Goal: Transaction & Acquisition: Purchase product/service

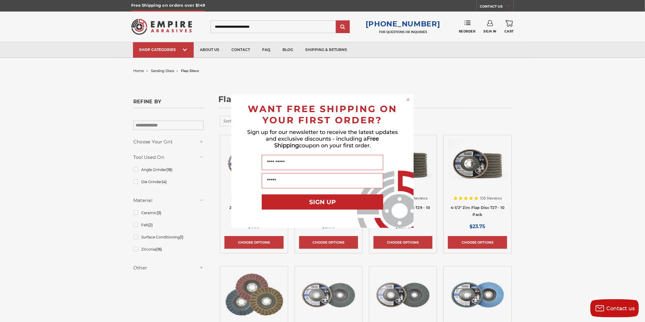
click at [407, 98] on icon "Close dialog" at bounding box center [408, 99] width 2 height 2
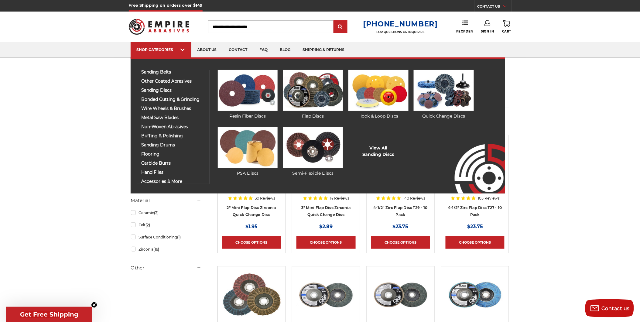
click at [332, 91] on img at bounding box center [313, 90] width 60 height 41
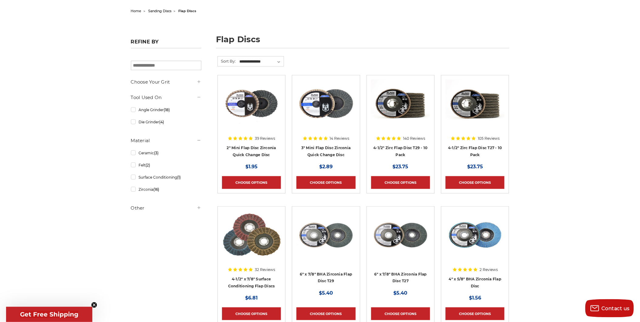
scroll to position [67, 0]
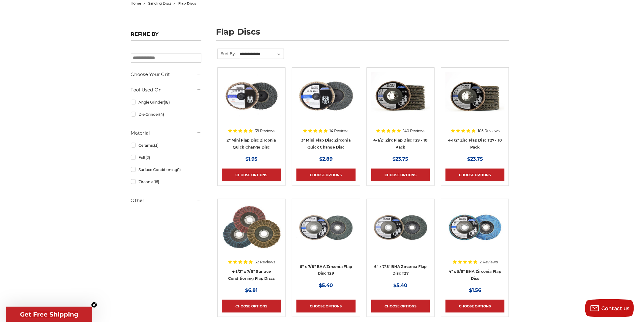
click at [417, 136] on div at bounding box center [400, 111] width 59 height 78
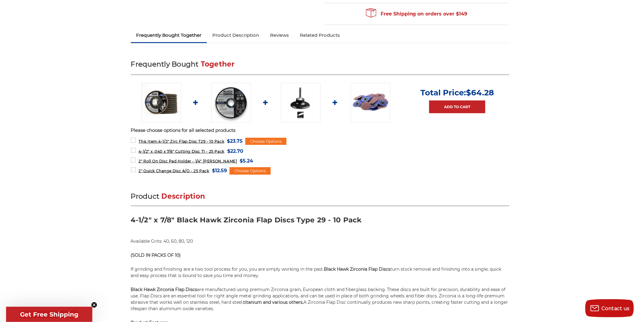
scroll to position [101, 0]
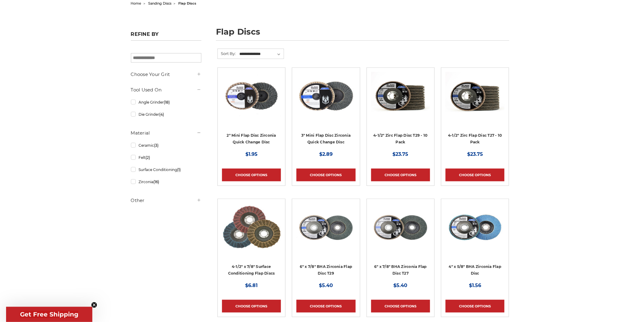
click at [478, 134] on div at bounding box center [475, 111] width 59 height 78
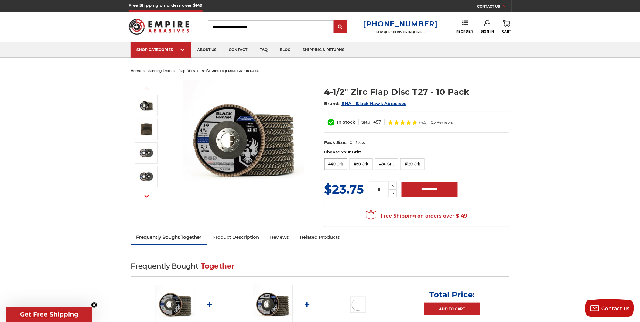
click at [336, 164] on label "#40 Grit" at bounding box center [335, 164] width 23 height 12
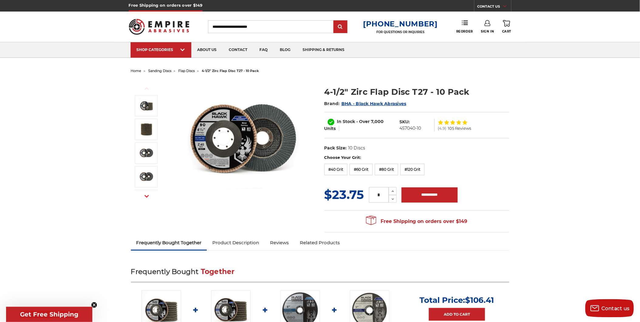
click at [382, 193] on input "*" at bounding box center [379, 194] width 20 height 15
type input "**"
click at [448, 197] on input "**********" at bounding box center [430, 194] width 56 height 15
type input "**********"
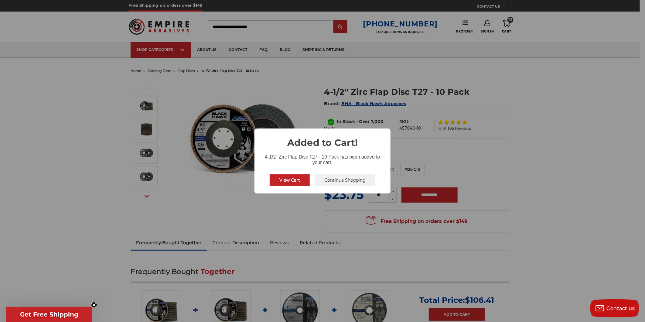
click at [335, 182] on button "Continue Shopping" at bounding box center [345, 180] width 61 height 12
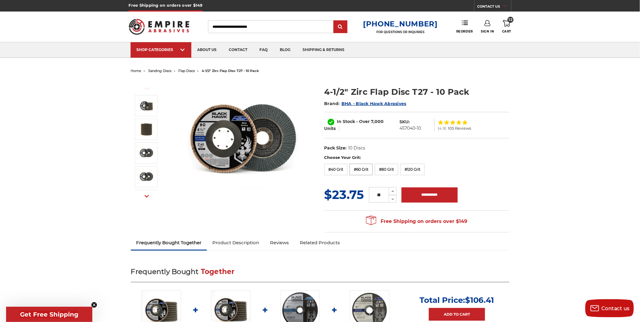
click at [359, 171] on label "#60 Grit" at bounding box center [361, 170] width 23 height 12
drag, startPoint x: 385, startPoint y: 195, endPoint x: 337, endPoint y: 206, distance: 48.6
click at [337, 206] on section "Choose Your Grit: #36 Grit #40 Grit #60 Grit #80 Grit #120 Grit MSRP: Was: Now:…" at bounding box center [417, 195] width 194 height 81
type input "*"
click at [421, 190] on input "**********" at bounding box center [430, 194] width 56 height 15
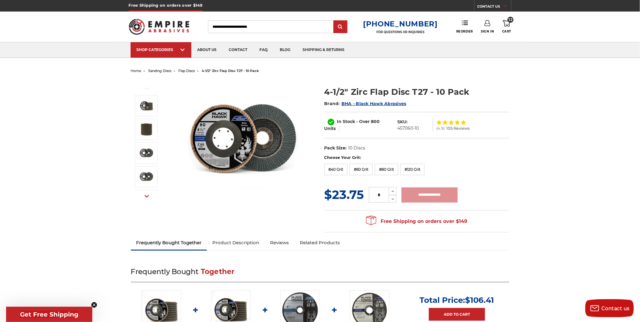
type input "**********"
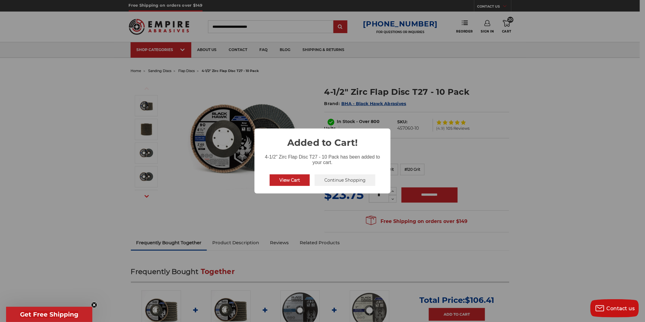
click at [336, 174] on button "Continue Shopping" at bounding box center [345, 180] width 61 height 12
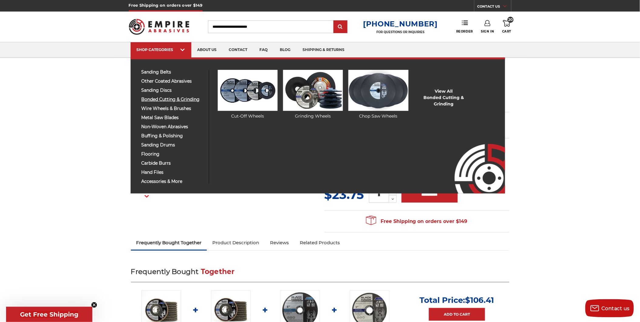
click at [170, 98] on span "bonded cutting & grinding" at bounding box center [173, 99] width 63 height 5
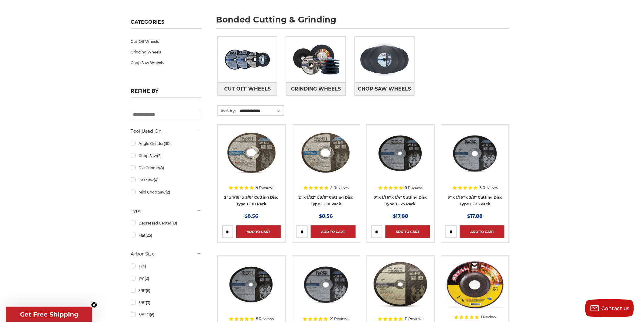
scroll to position [67, 0]
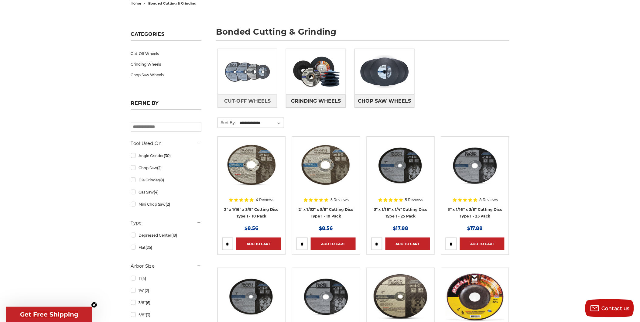
click at [255, 81] on img at bounding box center [248, 72] width 60 height 42
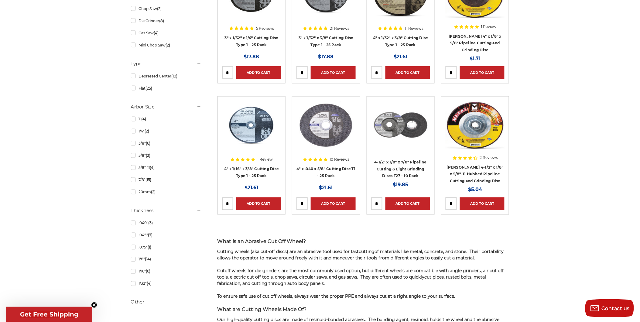
scroll to position [338, 0]
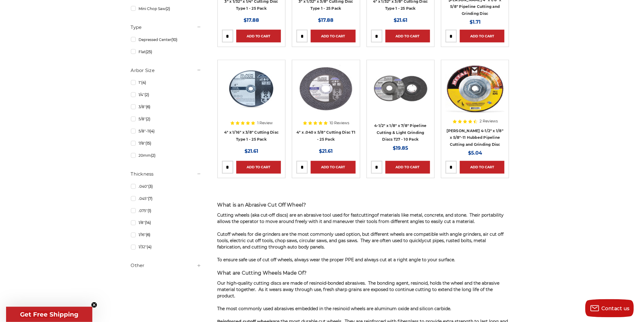
click at [137, 268] on h5 "Other" at bounding box center [166, 265] width 70 height 7
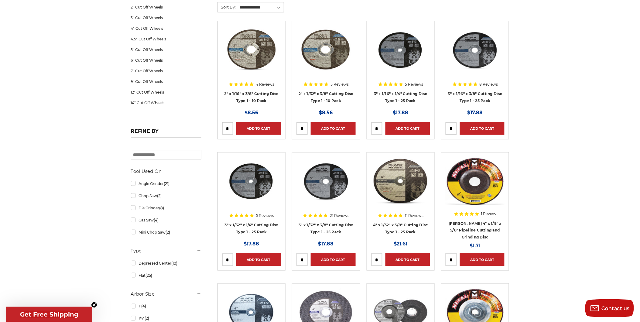
scroll to position [5, 0]
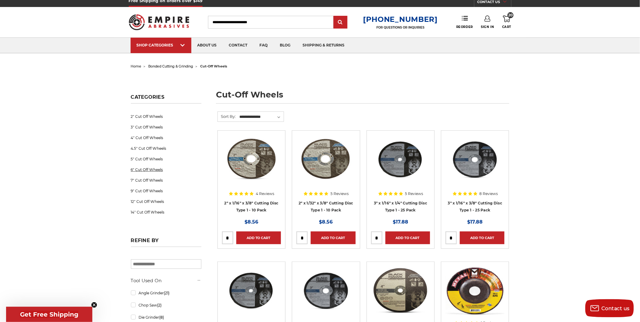
click at [146, 169] on link "6" Cut Off Wheels" at bounding box center [166, 169] width 70 height 11
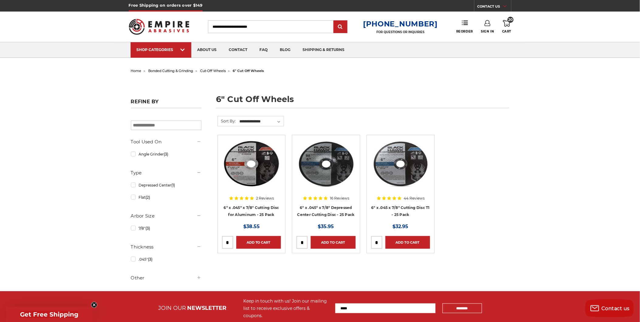
click at [378, 243] on input "tel" at bounding box center [377, 242] width 11 height 12
drag, startPoint x: 378, startPoint y: 243, endPoint x: 307, endPoint y: 256, distance: 71.6
click at [308, 255] on ul "2 Reviews 6" x .045" x 7/8" Cutting Disc for Aluminum - 25 Pack MSRP: Was: Now:…" at bounding box center [363, 200] width 298 height 131
type input "*"
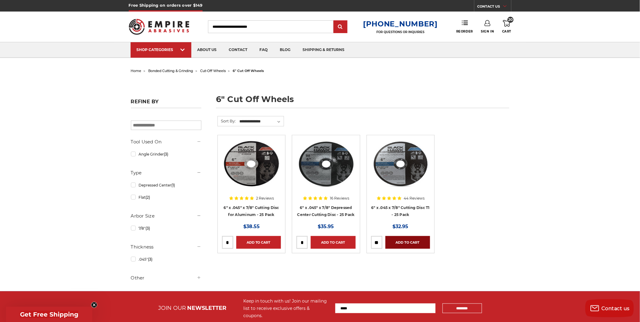
type input "**"
click at [399, 240] on link "Add to Cart" at bounding box center [408, 242] width 45 height 13
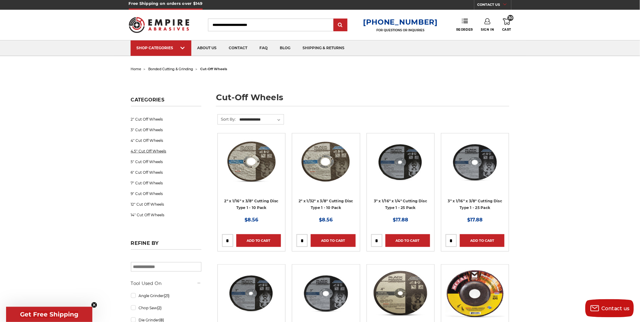
click at [150, 148] on link "4.5" Cut Off Wheels" at bounding box center [166, 151] width 70 height 11
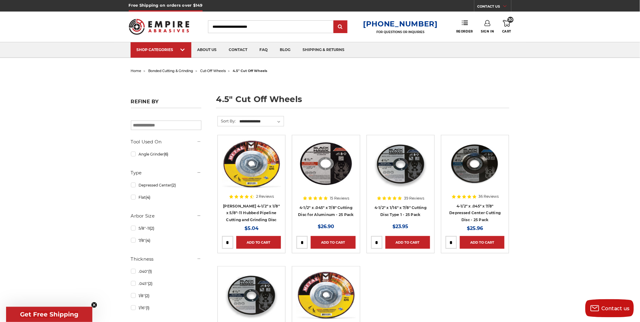
drag, startPoint x: 378, startPoint y: 242, endPoint x: 331, endPoint y: 254, distance: 48.0
click at [331, 254] on ul "2 Reviews Mercer 4-1/2" x 1/8" x 5/8"-11 Hubbed Pipeline Cutting and Grinding D…" at bounding box center [363, 266] width 298 height 262
type input "*"
click at [417, 245] on link "Add to Cart" at bounding box center [408, 242] width 45 height 13
click at [506, 22] on icon at bounding box center [506, 23] width 7 height 7
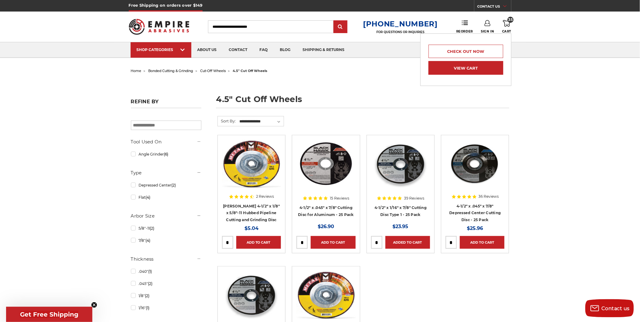
click at [476, 68] on link "View Cart" at bounding box center [466, 68] width 75 height 14
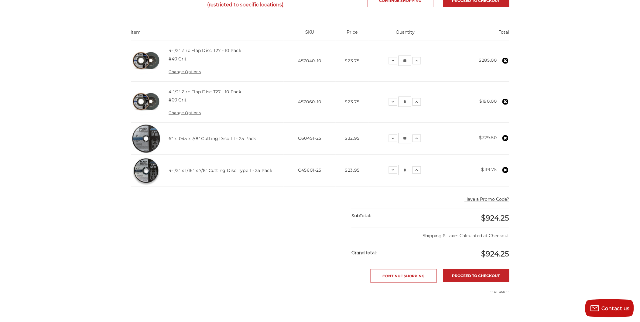
scroll to position [67, 0]
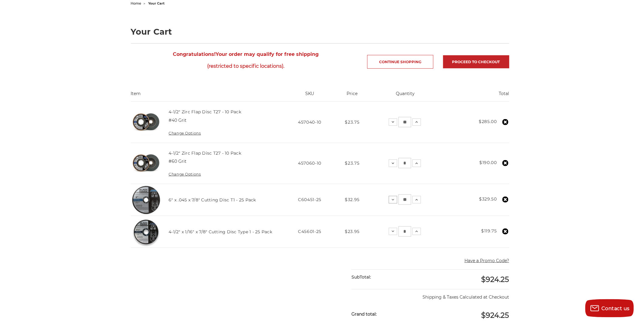
click at [395, 198] on icon at bounding box center [393, 199] width 5 height 5
drag, startPoint x: 407, startPoint y: 199, endPoint x: 348, endPoint y: 205, distance: 59.2
click at [348, 205] on tr "6" x .045 x 7/8" Cutting Disc T1 - 25 Pack SKU C60451-25 Price $32.95 Quantity:…" at bounding box center [320, 200] width 379 height 32
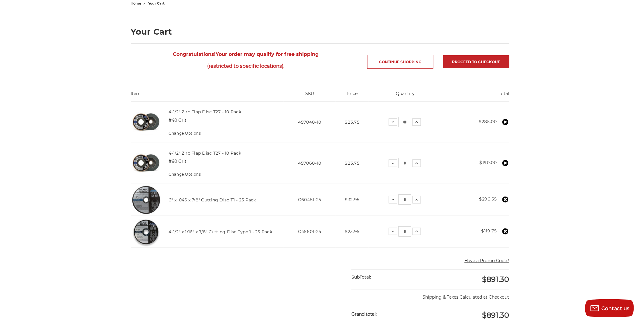
type input "*"
click at [572, 189] on div "home your cart Your Cart Congratulations! Your order may qualify for free shipp…" at bounding box center [320, 240] width 640 height 483
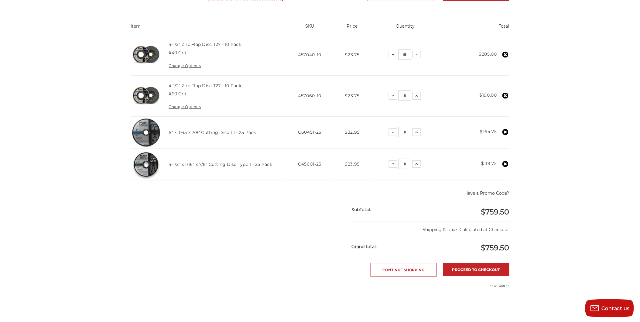
scroll to position [101, 0]
